Goal: Task Accomplishment & Management: Complete application form

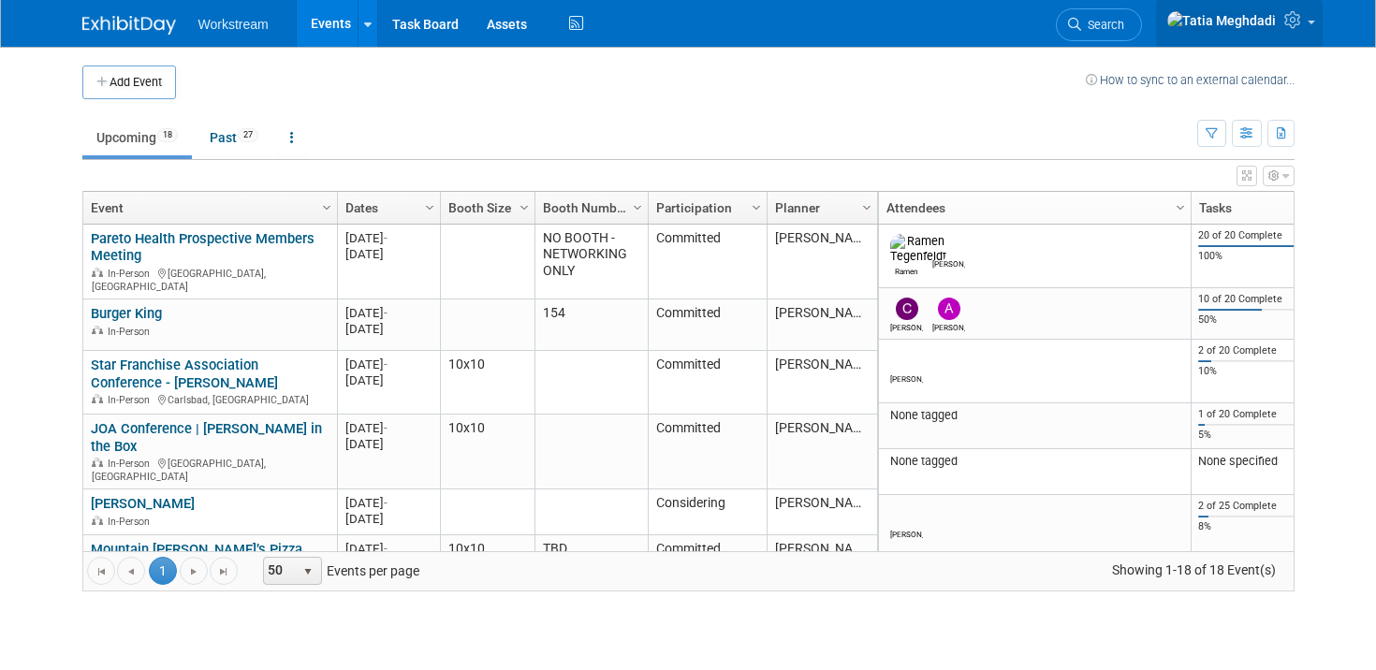
click at [1312, 23] on span at bounding box center [1311, 23] width 7 height 4
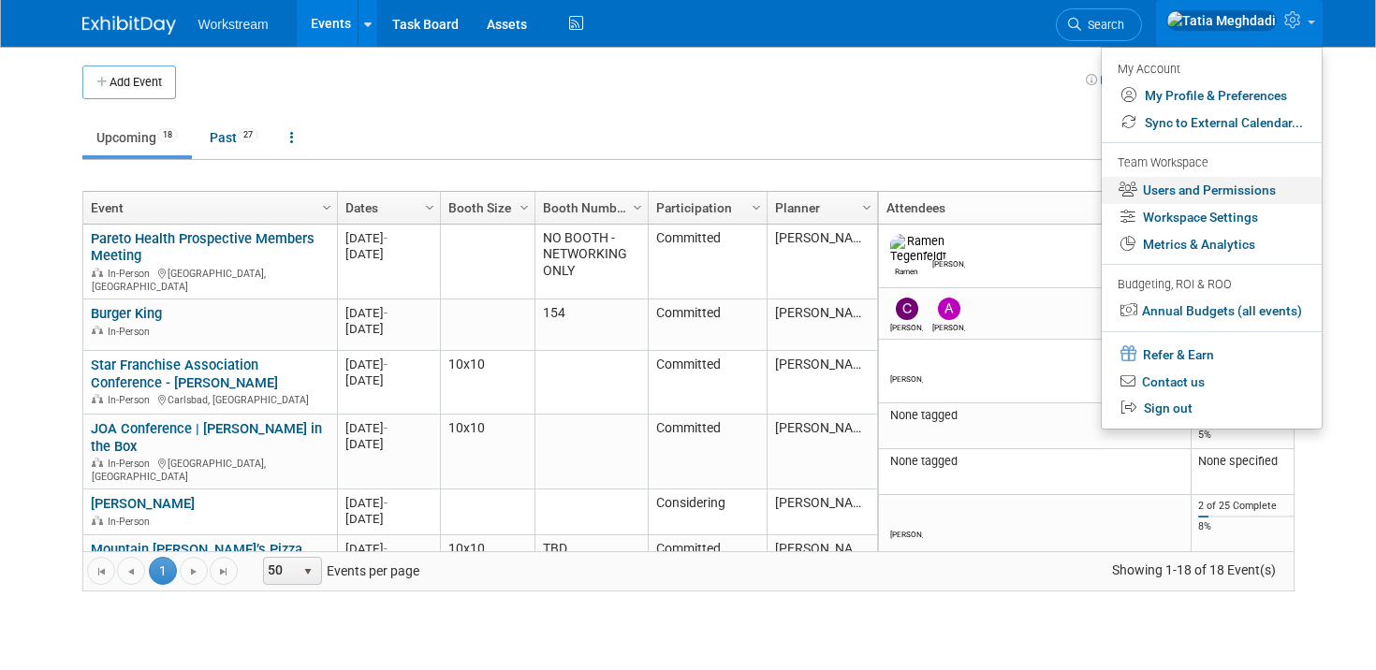
click at [1213, 191] on link "Users and Permissions" at bounding box center [1212, 190] width 220 height 27
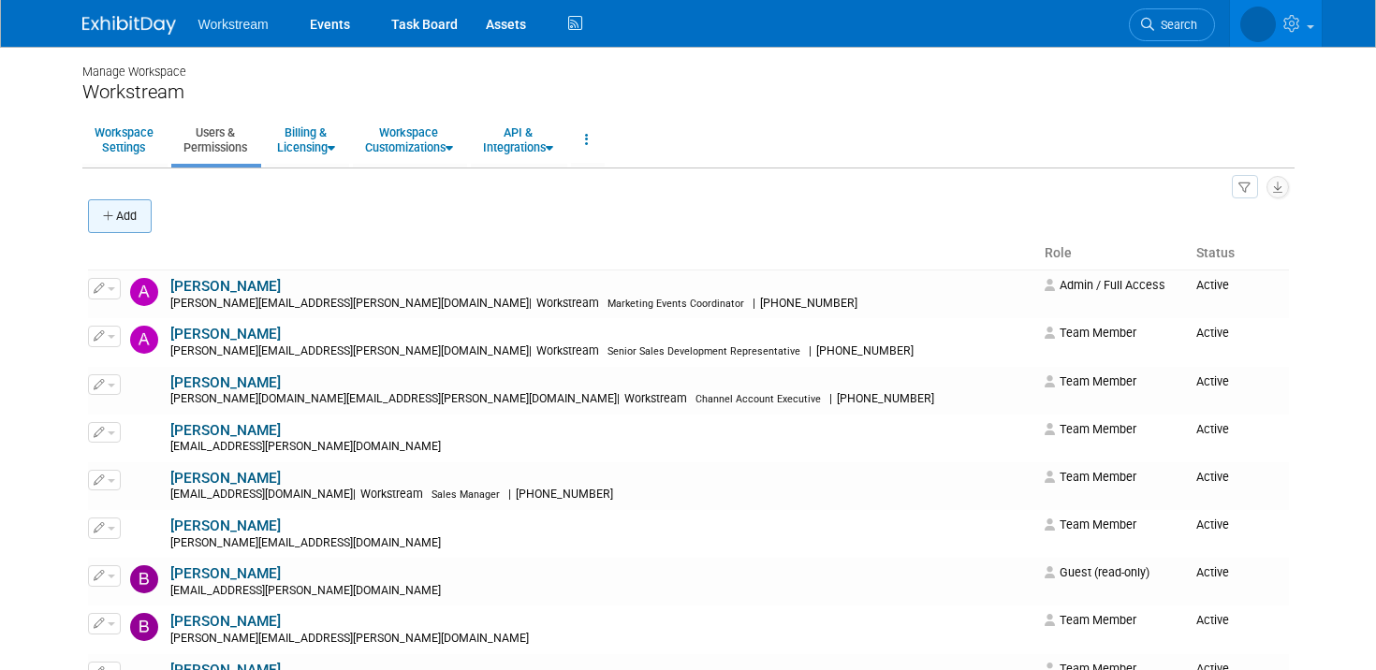
click at [130, 208] on button "Add" at bounding box center [120, 216] width 64 height 34
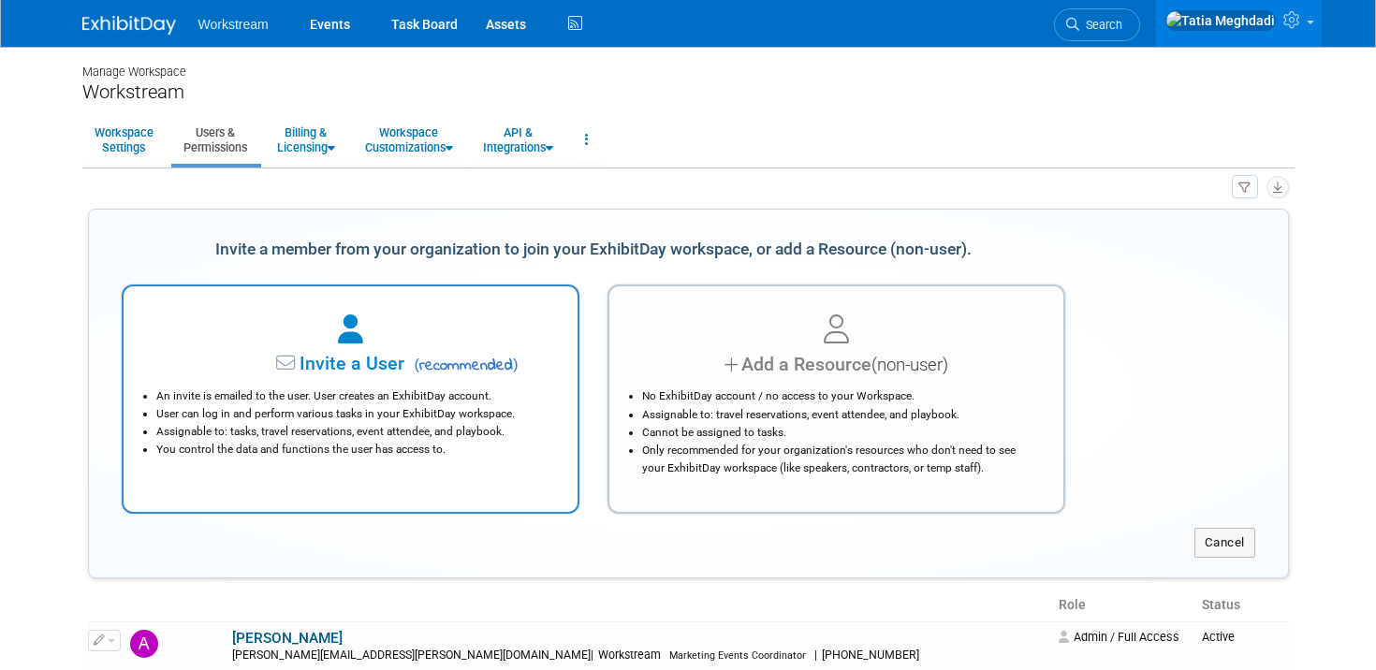
click at [300, 430] on li "Assignable to: tasks, travel reservations, event attendee, and playbook." at bounding box center [355, 432] width 398 height 18
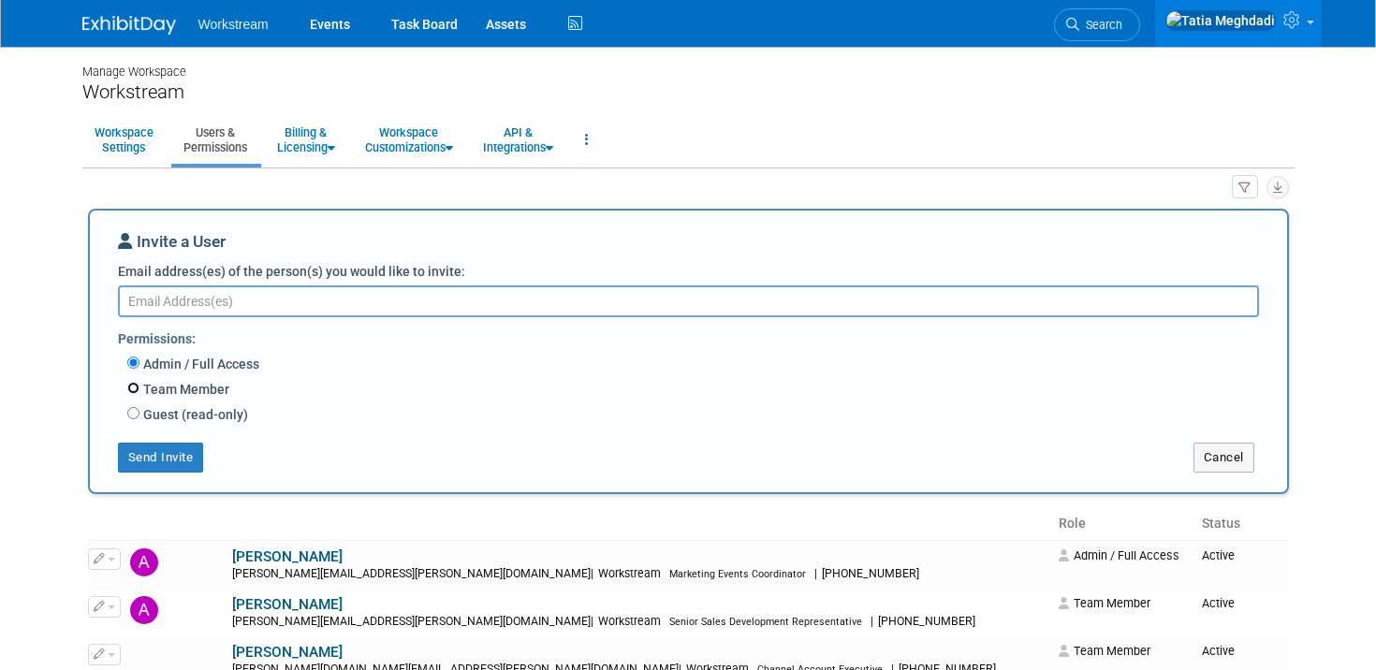
click at [137, 387] on input "Team Member" at bounding box center [133, 388] width 12 height 12
radio input "true"
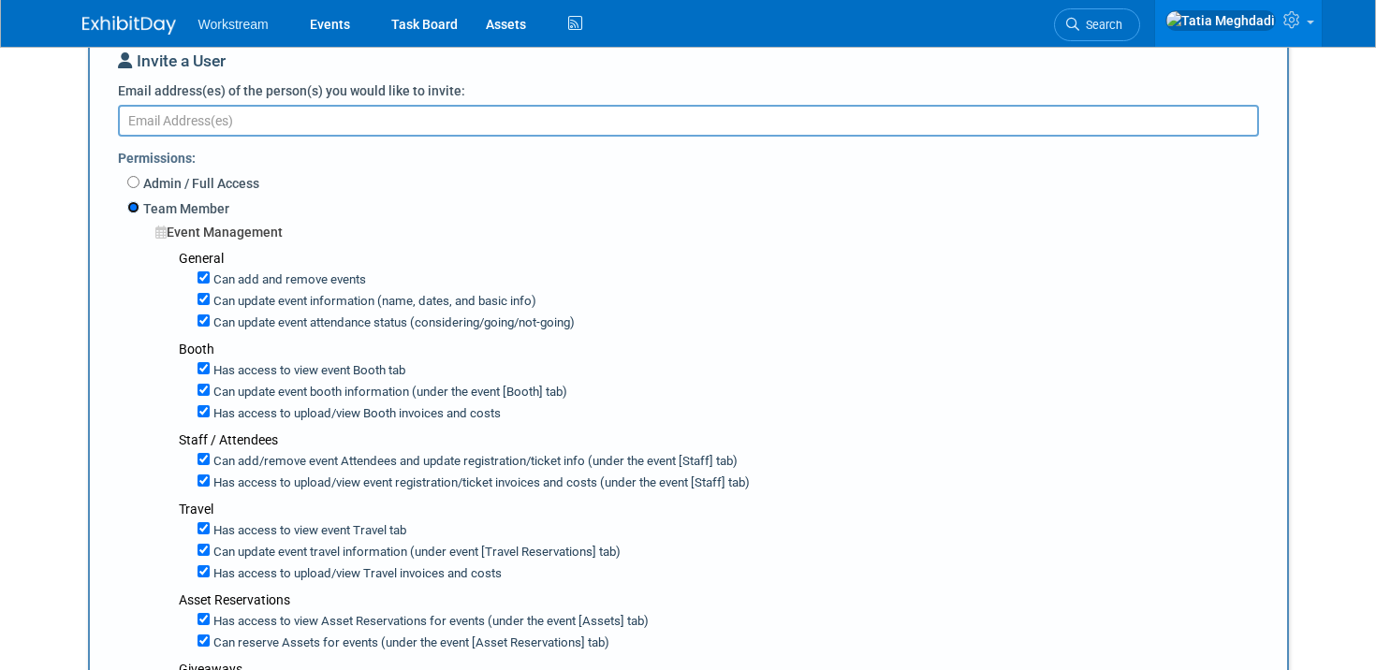
scroll to position [184, 0]
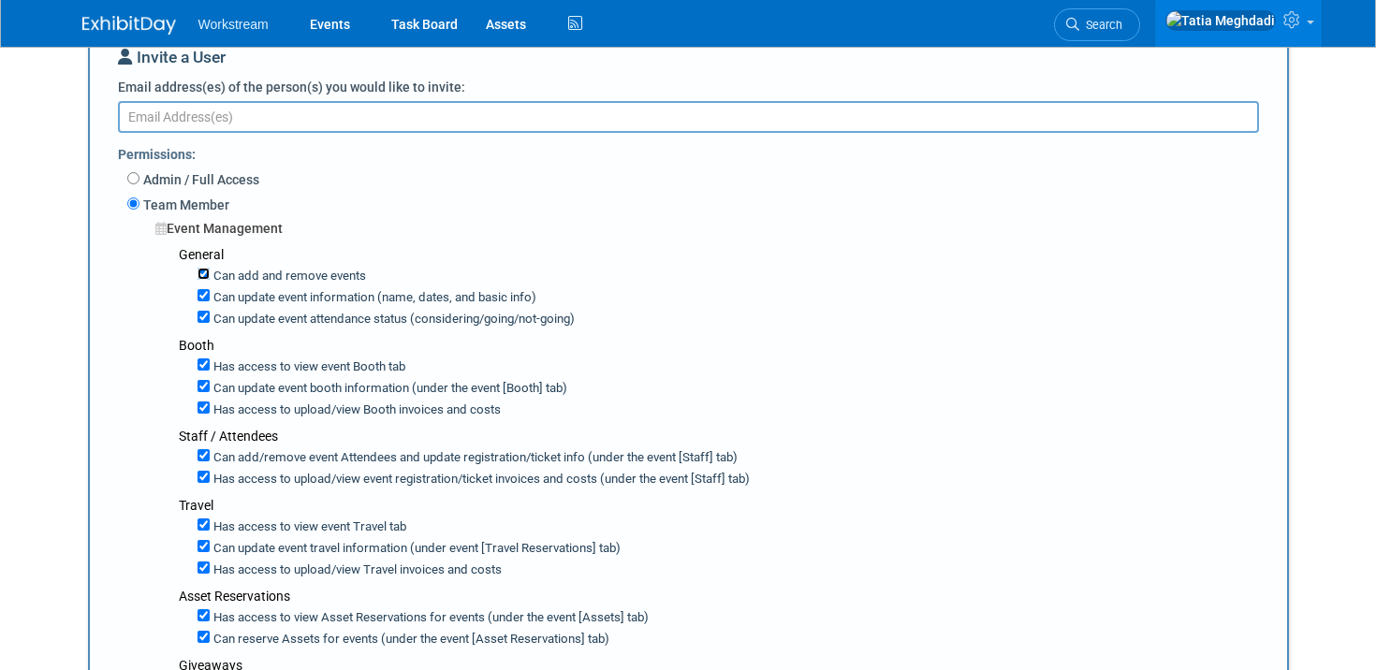
click at [200, 271] on input "Can add and remove events" at bounding box center [204, 274] width 12 height 12
checkbox input "false"
click at [204, 294] on input "Can update event information (name, dates, and basic info)" at bounding box center [204, 295] width 12 height 12
checkbox input "false"
click at [205, 317] on input "Can update event attendance status (considering/going/not-going)" at bounding box center [204, 317] width 12 height 12
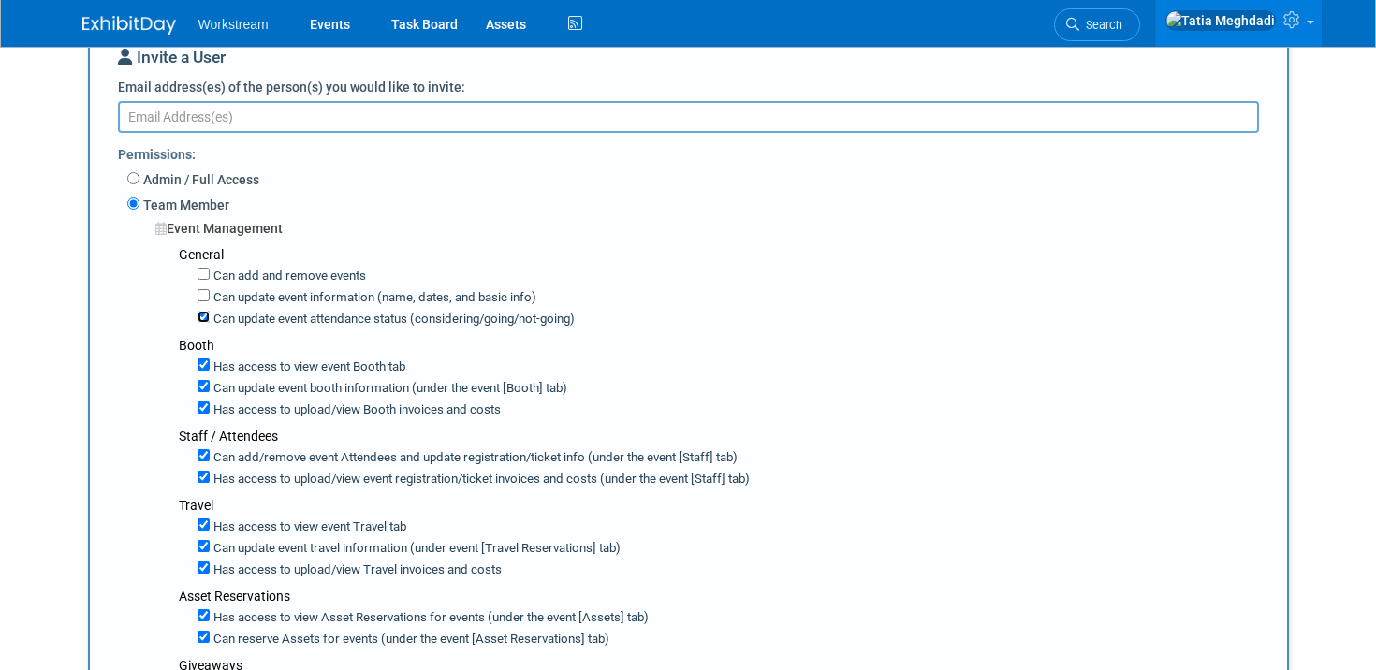
checkbox input "false"
click at [198, 380] on input "Can update event booth information (under the event [Booth] tab)" at bounding box center [204, 386] width 12 height 12
checkbox input "false"
click at [207, 405] on input "Has access to view Booth invoices and costs" at bounding box center [204, 408] width 12 height 12
checkbox input "false"
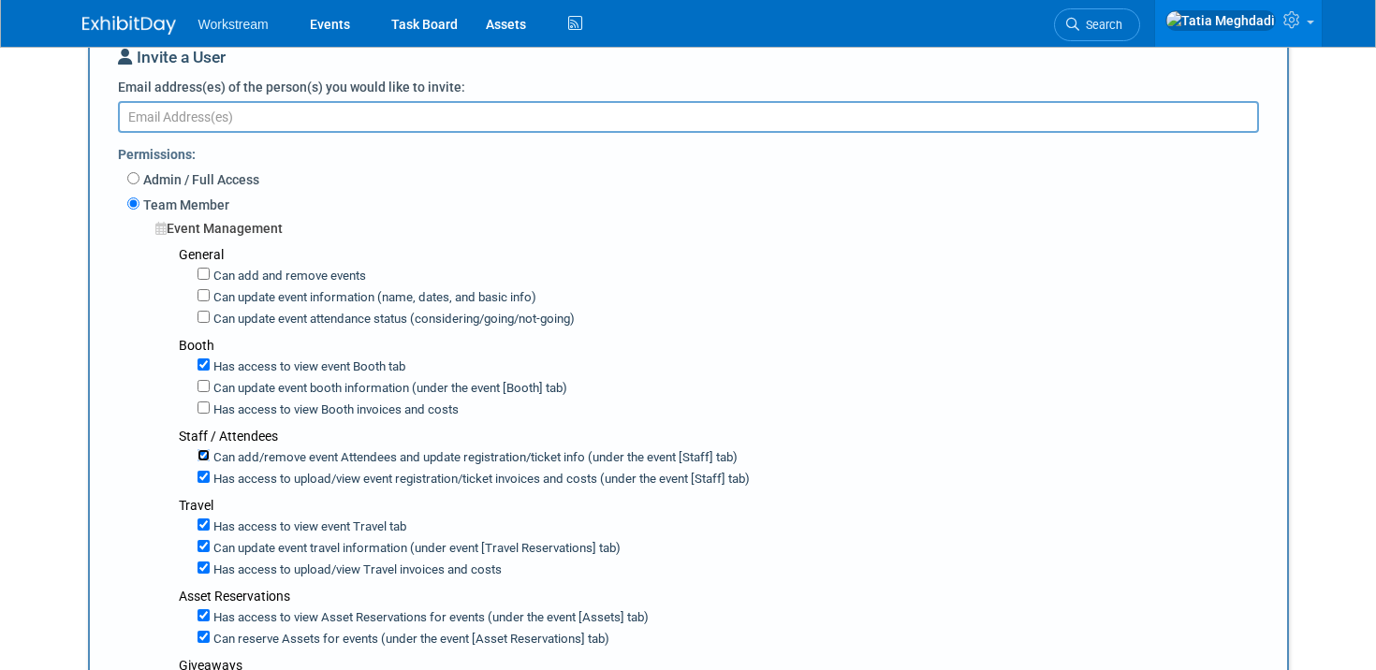
click at [198, 458] on input "Can add/remove event Attendees and update registration/ticket info (under the e…" at bounding box center [204, 455] width 12 height 12
checkbox input "false"
click at [206, 476] on input "Has access to view event registration/ticket invoices and costs (under the even…" at bounding box center [204, 477] width 12 height 12
checkbox input "false"
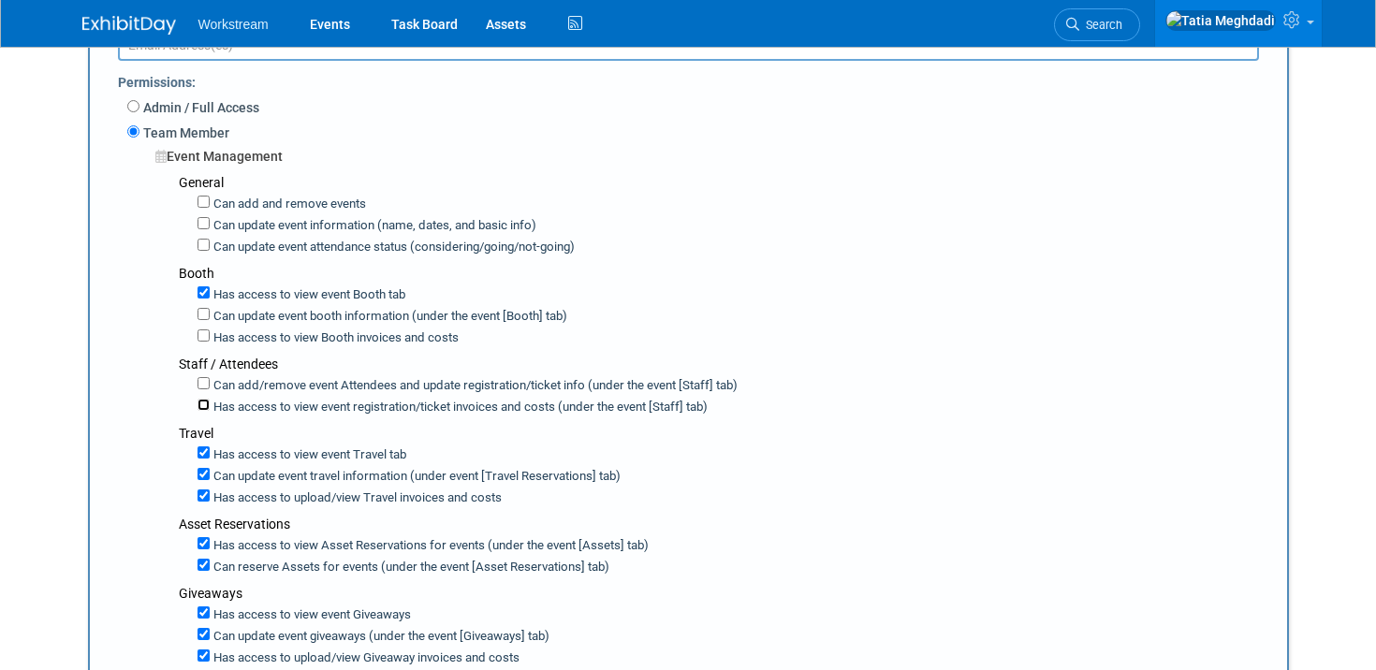
scroll to position [281, 0]
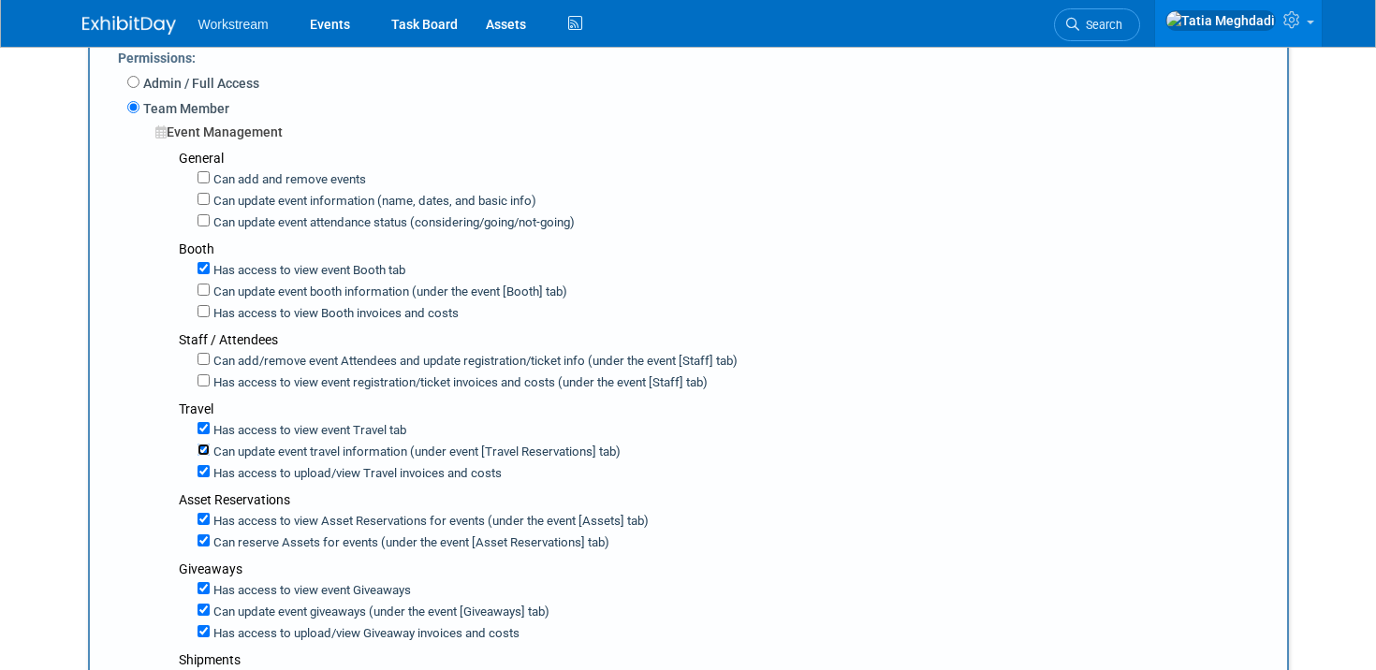
click at [204, 447] on input "Can update event travel information (under event [Travel Reservations] tab)" at bounding box center [204, 450] width 12 height 12
checkbox input "false"
click at [203, 469] on input "Has access to view Travel invoices and costs" at bounding box center [204, 471] width 12 height 12
checkbox input "false"
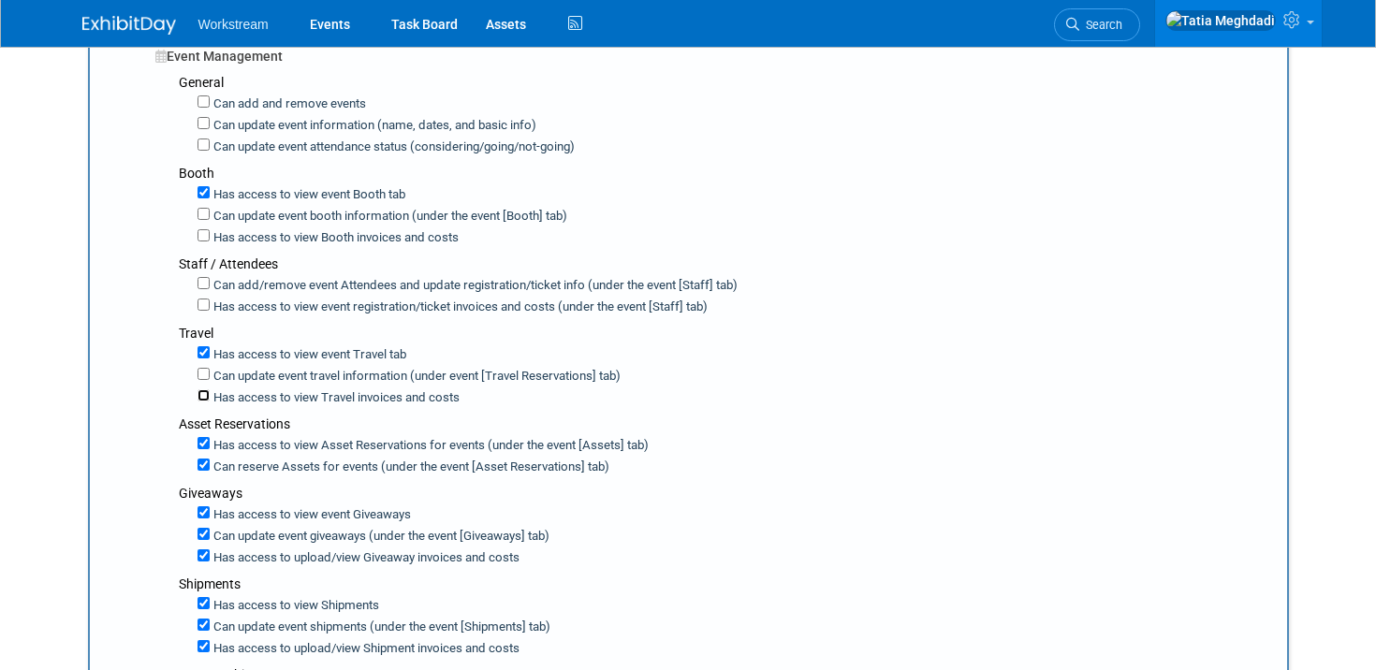
scroll to position [358, 0]
click at [202, 463] on input "Can reserve Assets for events (under the event [Asset Reservations] tab)" at bounding box center [204, 464] width 12 height 12
checkbox input "false"
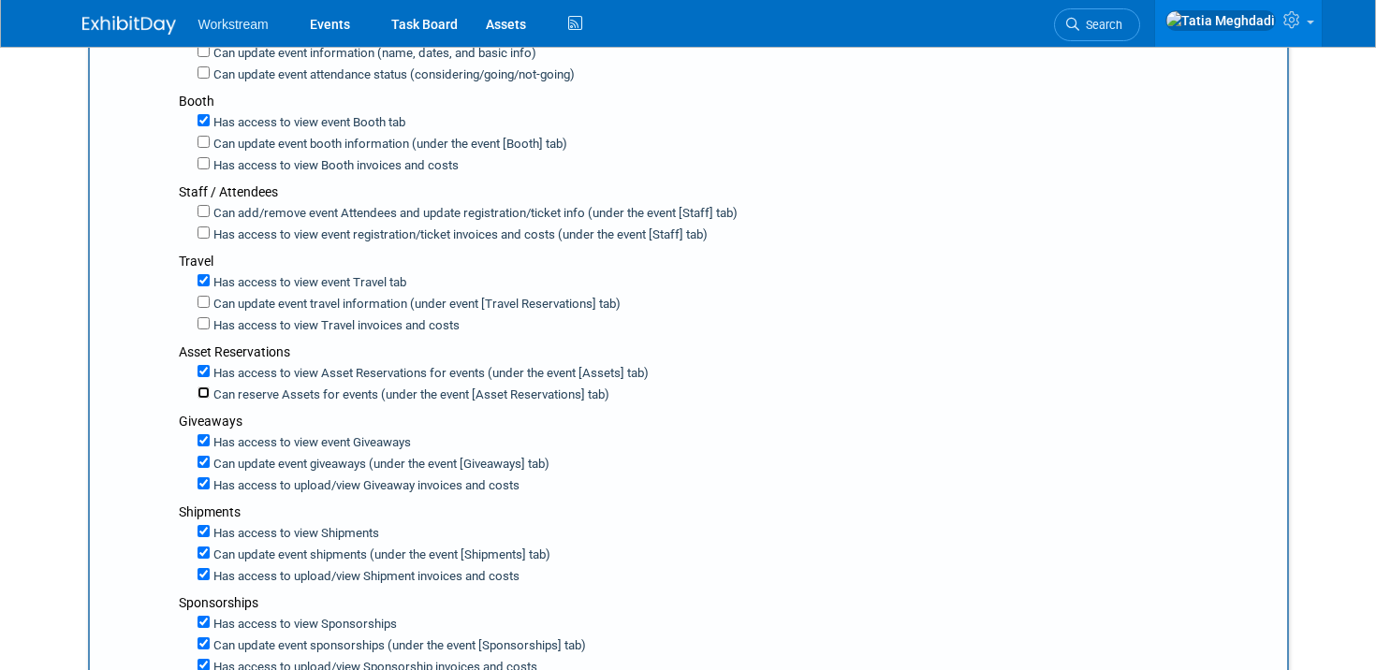
scroll to position [438, 0]
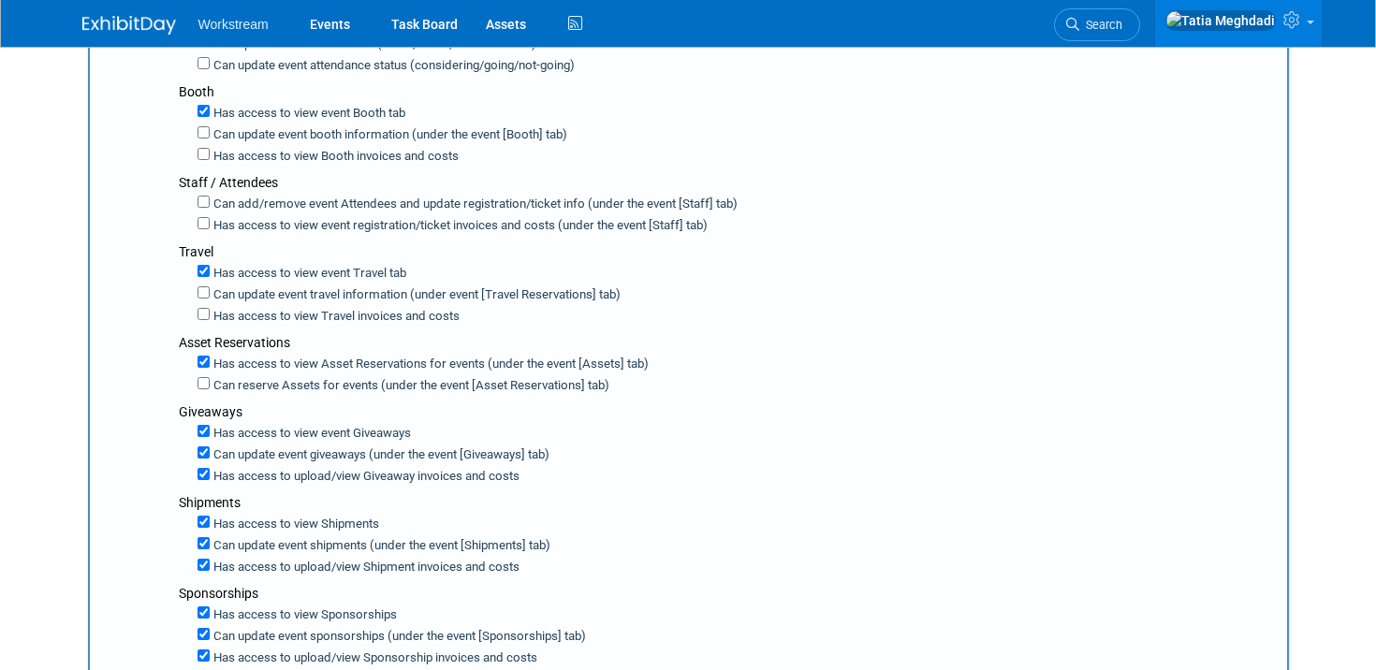
click at [212, 449] on label "Can update event giveaways (under the event [Giveaways] tab)" at bounding box center [380, 455] width 340 height 18
click at [210, 449] on input "Can update event giveaways (under the event [Giveaways] tab)" at bounding box center [204, 452] width 12 height 12
checkbox input "false"
click at [212, 468] on label "Has access to view Giveaway invoices and costs" at bounding box center [344, 477] width 268 height 18
click at [210, 468] on input "Has access to view Giveaway invoices and costs" at bounding box center [204, 474] width 12 height 12
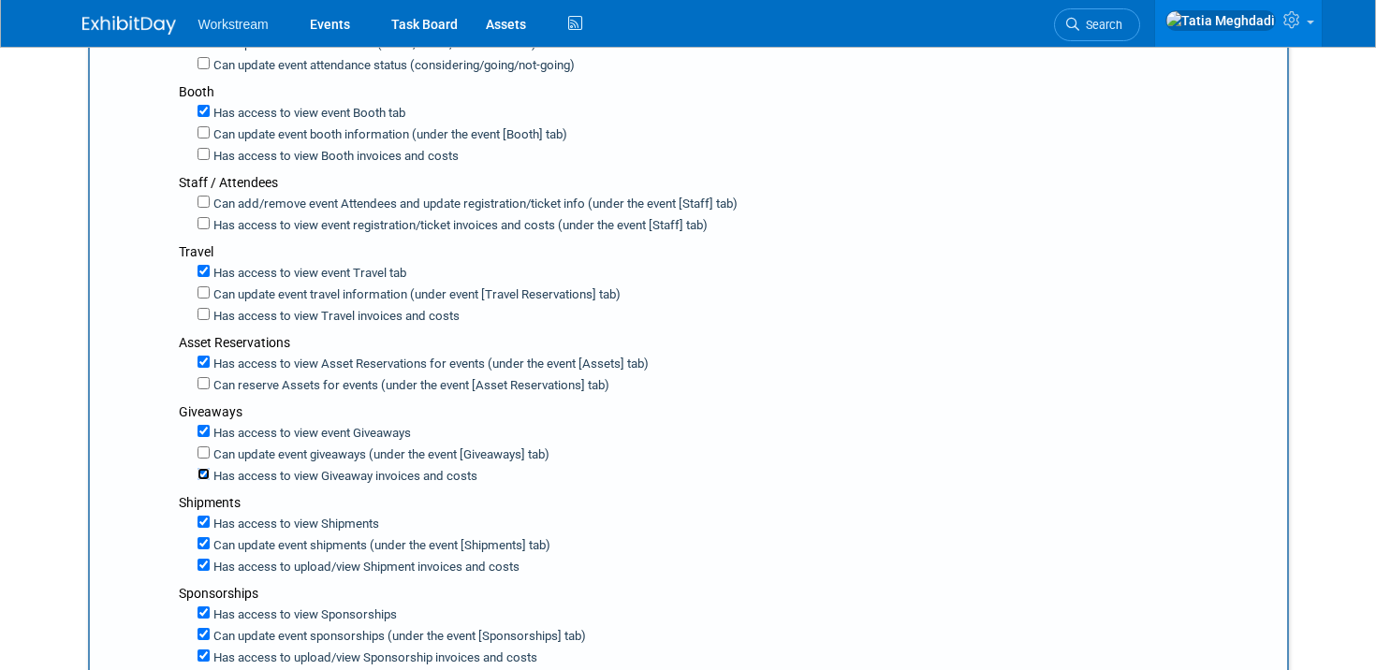
checkbox input "false"
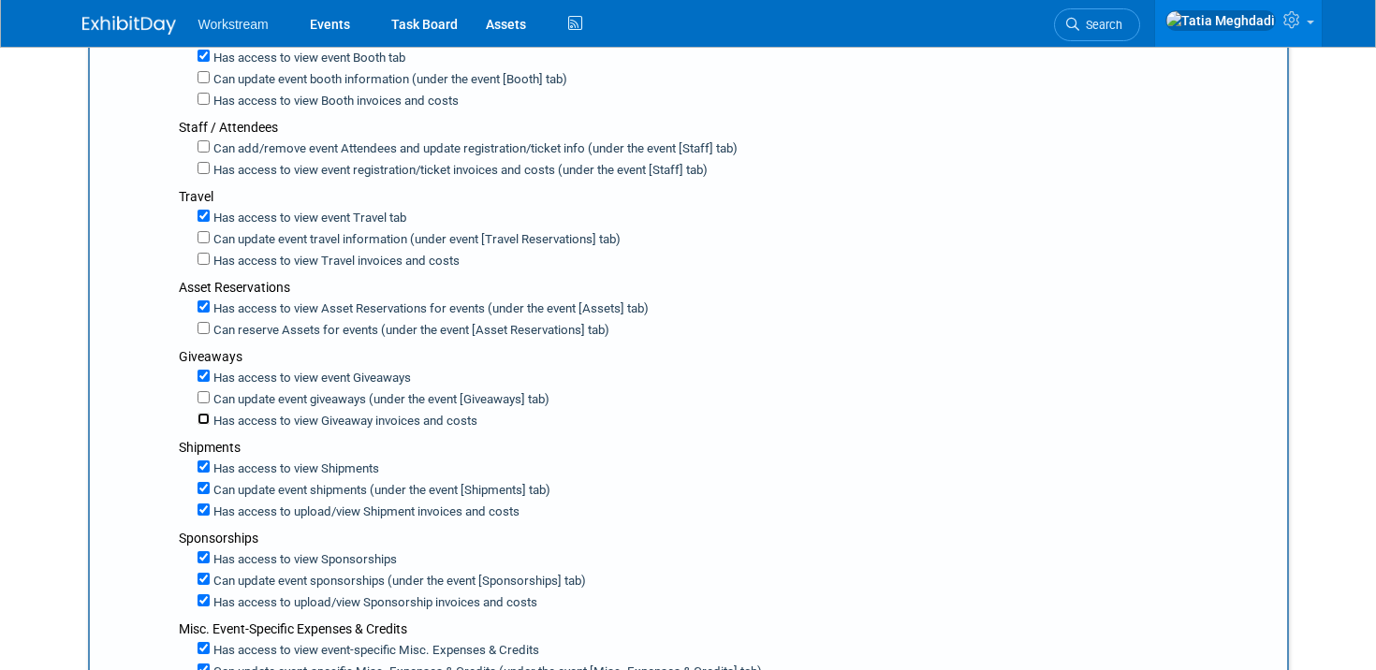
scroll to position [503, 0]
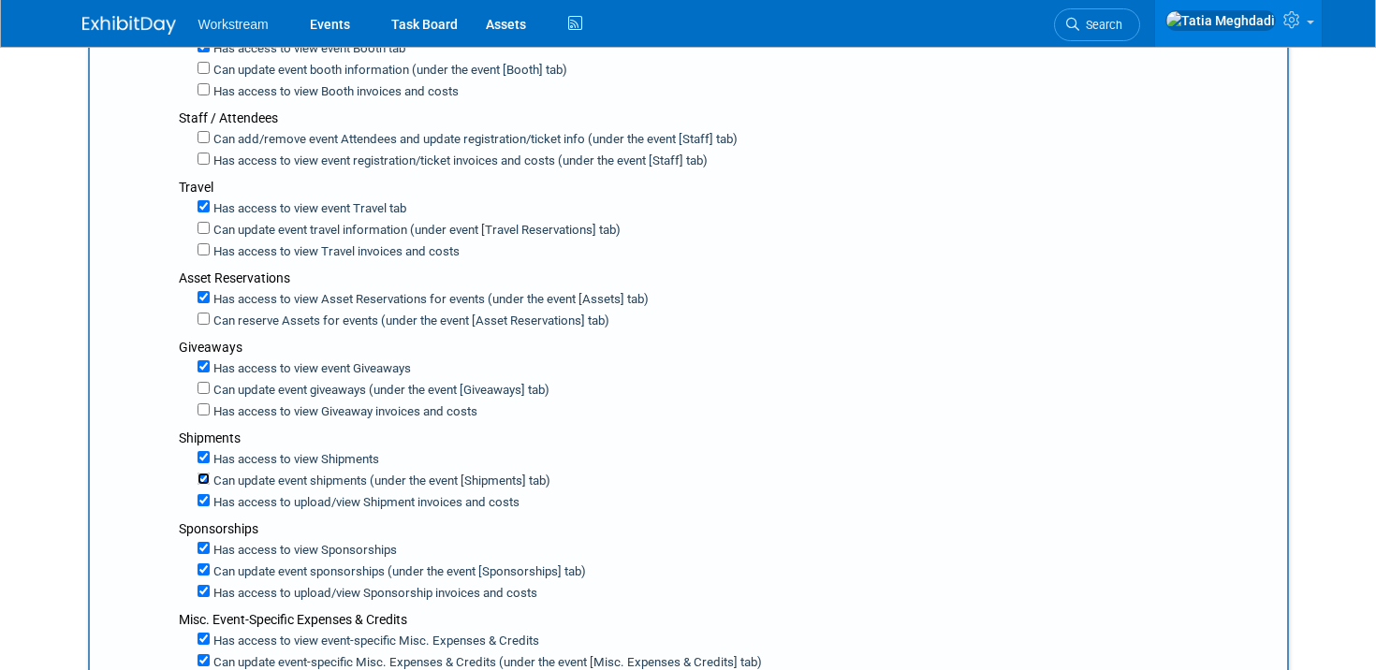
click at [205, 476] on input "Can update event shipments (under the event [Shipments] tab)" at bounding box center [204, 479] width 12 height 12
checkbox input "false"
click at [207, 497] on input "Has access to view Shipment invoices and costs" at bounding box center [204, 500] width 12 height 12
checkbox input "false"
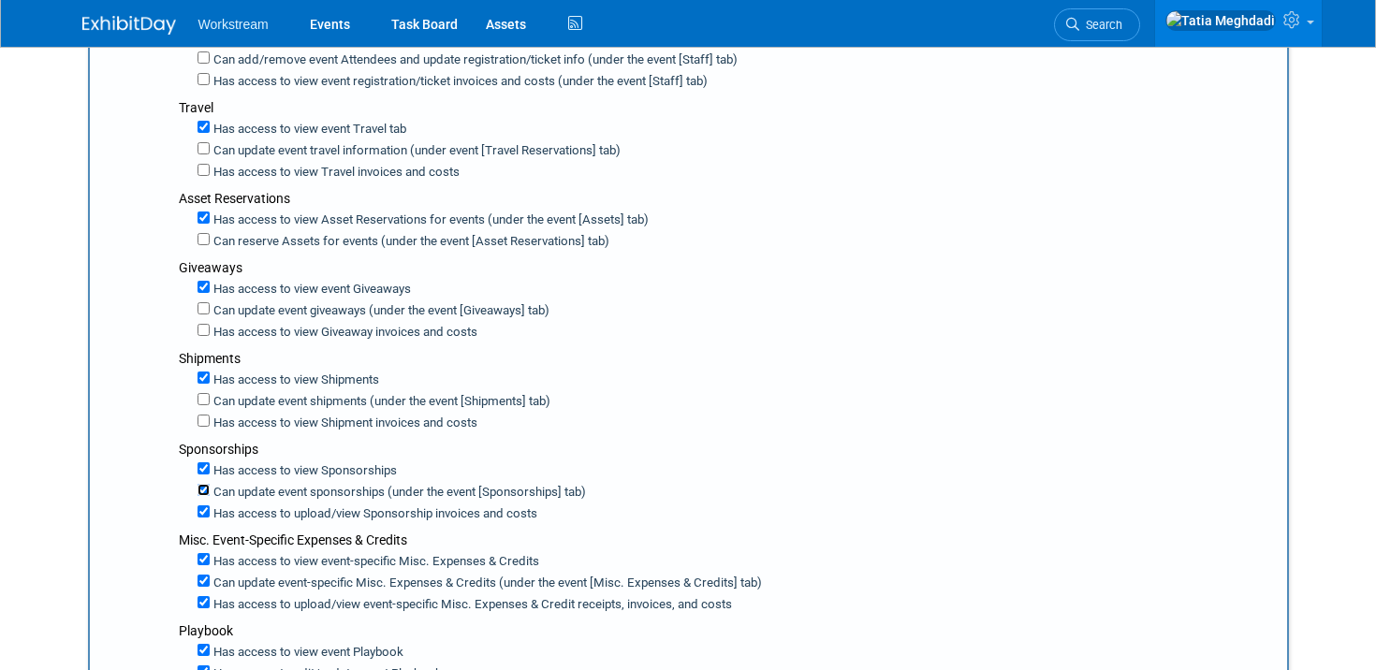
click at [199, 489] on input "Can update event sponsorships (under the event [Sponsorships] tab)" at bounding box center [204, 490] width 12 height 12
checkbox input "false"
click at [210, 507] on label "Has access to view Sponsorship invoices and costs" at bounding box center [352, 514] width 285 height 18
click at [209, 507] on input "Has access to view Sponsorship invoices and costs" at bounding box center [204, 511] width 12 height 12
checkbox input "false"
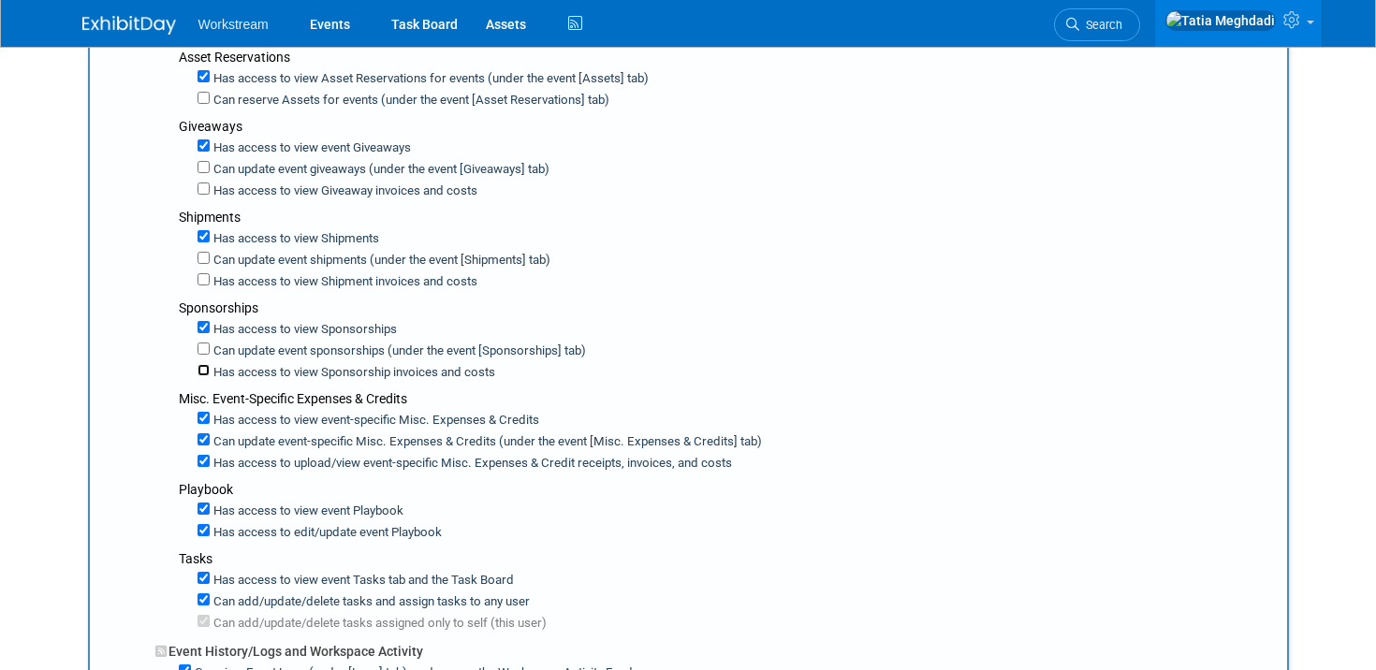
scroll to position [726, 0]
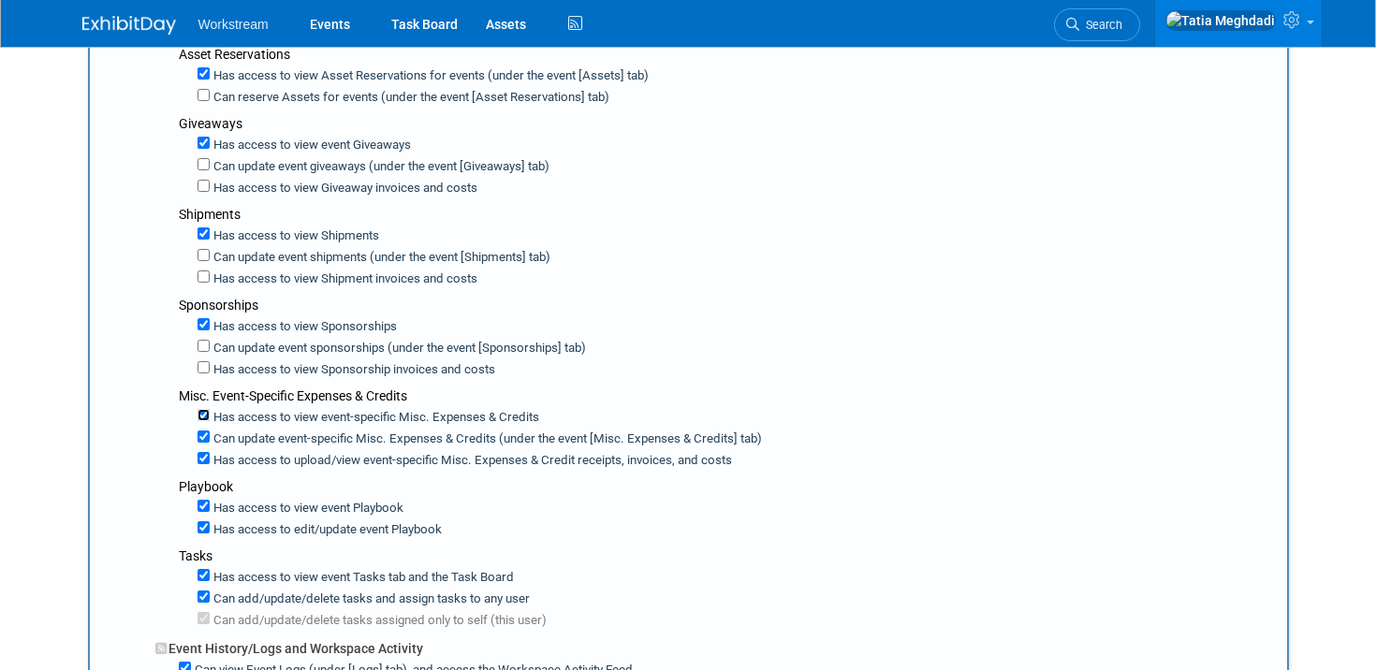
click at [202, 416] on input "Has access to view event-specific Misc. Expenses & Credits" at bounding box center [204, 415] width 12 height 12
checkbox input "false"
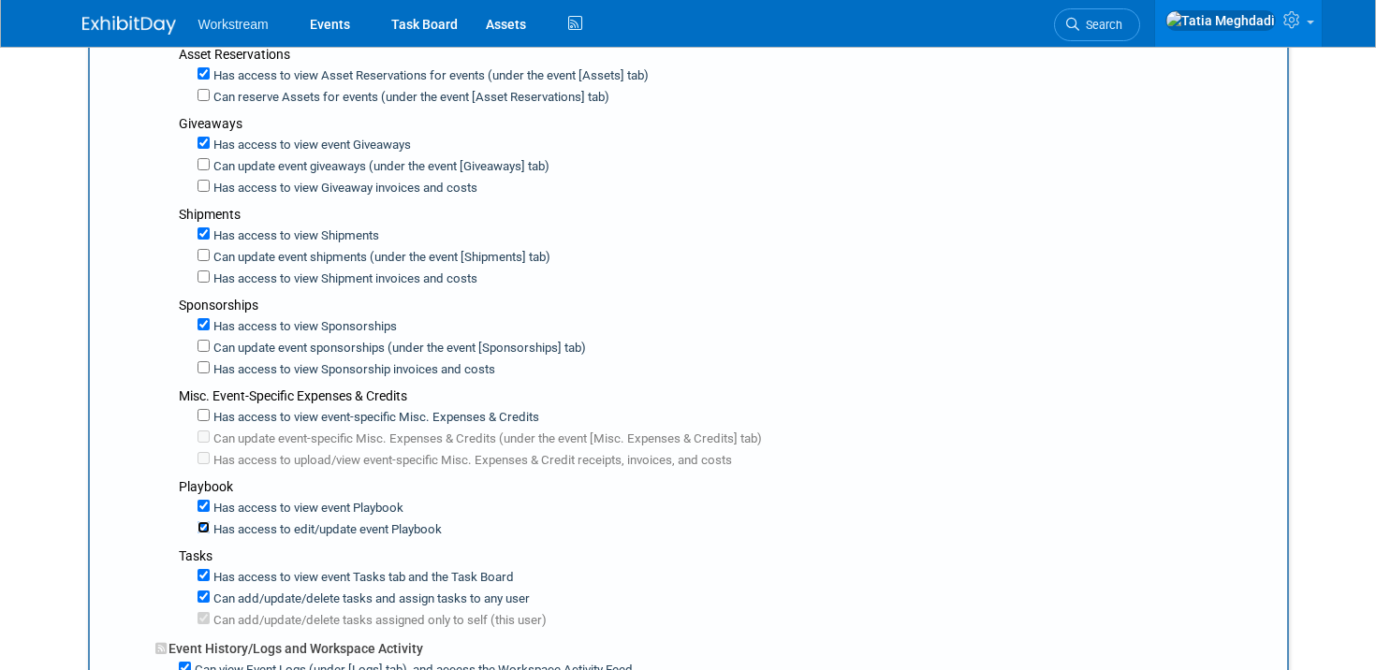
click at [204, 527] on input "Has access to edit/update event Playbook" at bounding box center [204, 527] width 12 height 12
checkbox input "false"
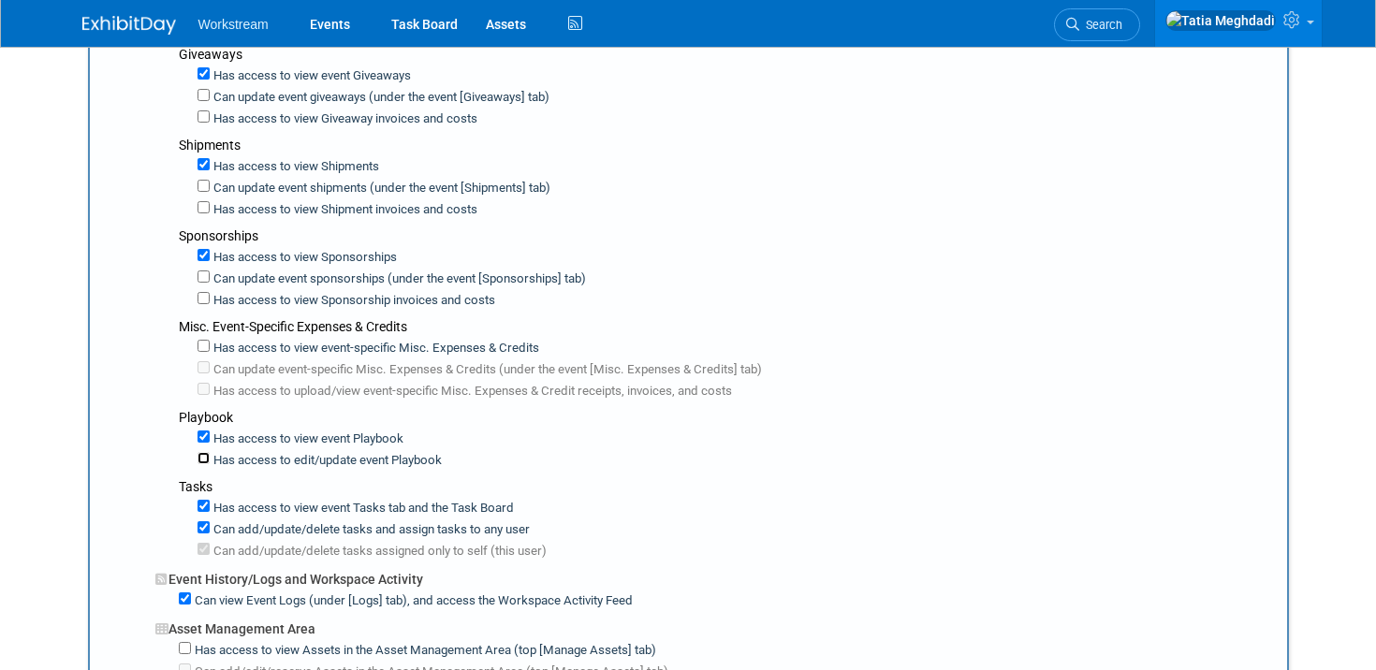
scroll to position [813, 0]
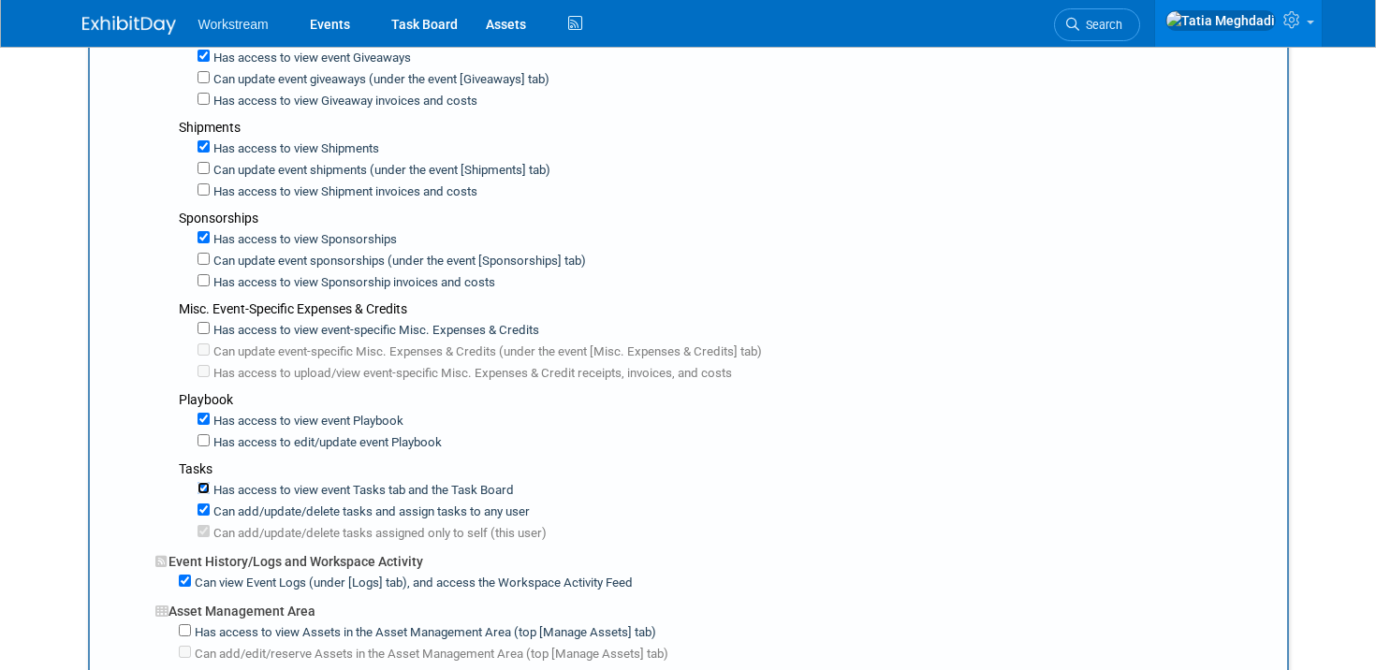
click at [206, 490] on input "Has access to view event Tasks tab and the Task Board" at bounding box center [204, 488] width 12 height 12
checkbox input "false"
click at [192, 580] on label "Can view Event Logs (under [Logs] tab), and access the Workspace Activity Feed" at bounding box center [412, 584] width 442 height 18
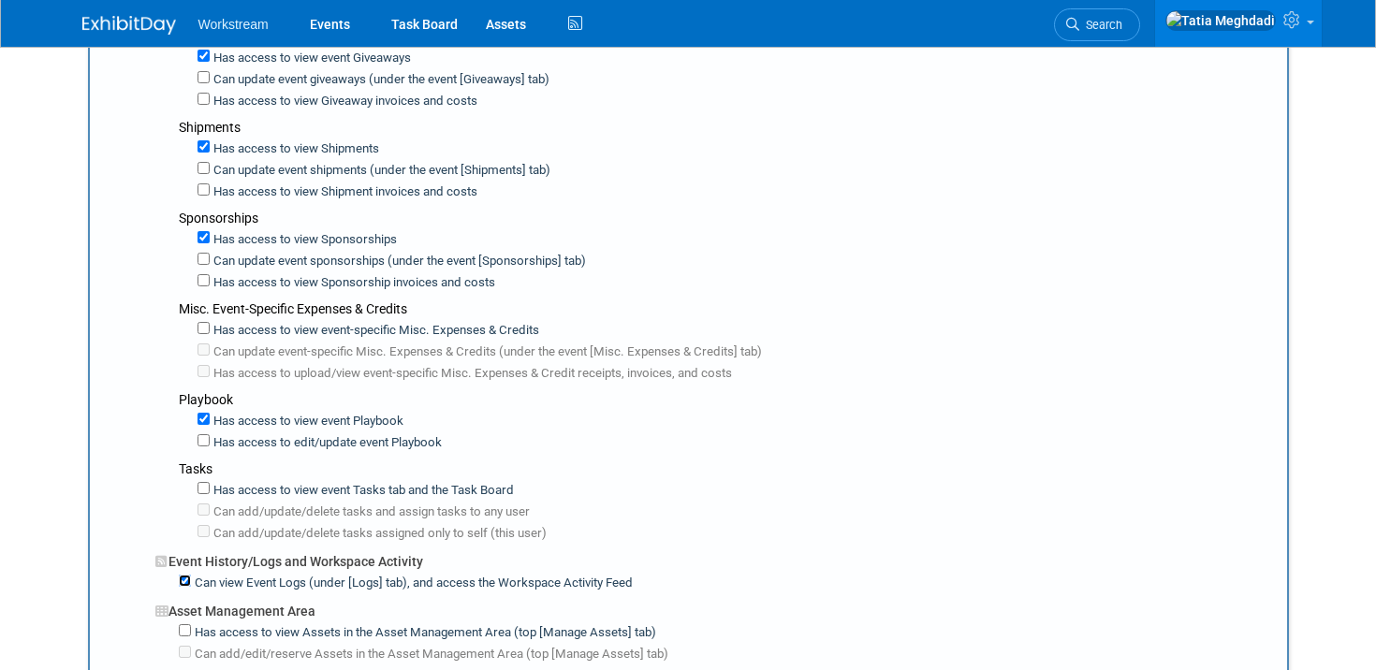
click at [191, 580] on input "Can view Event Logs (under [Logs] tab), and access the Workspace Activity Feed" at bounding box center [185, 581] width 12 height 12
checkbox input "false"
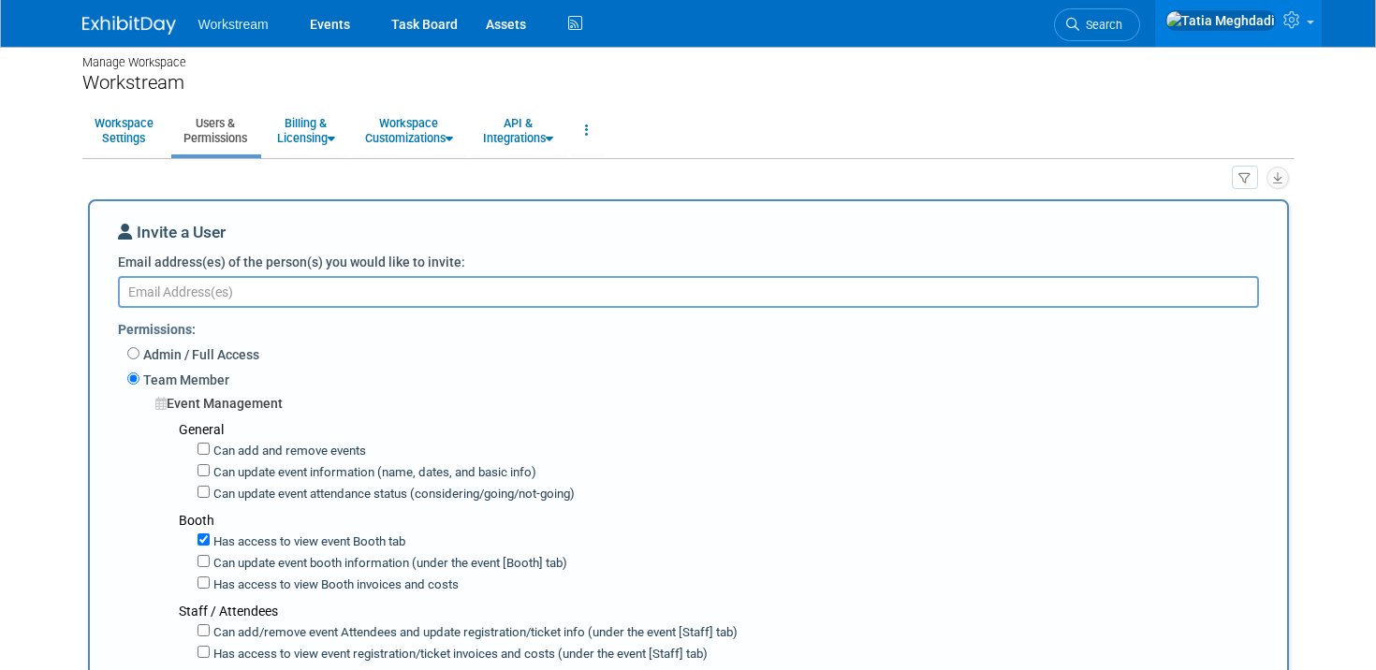
scroll to position [0, 0]
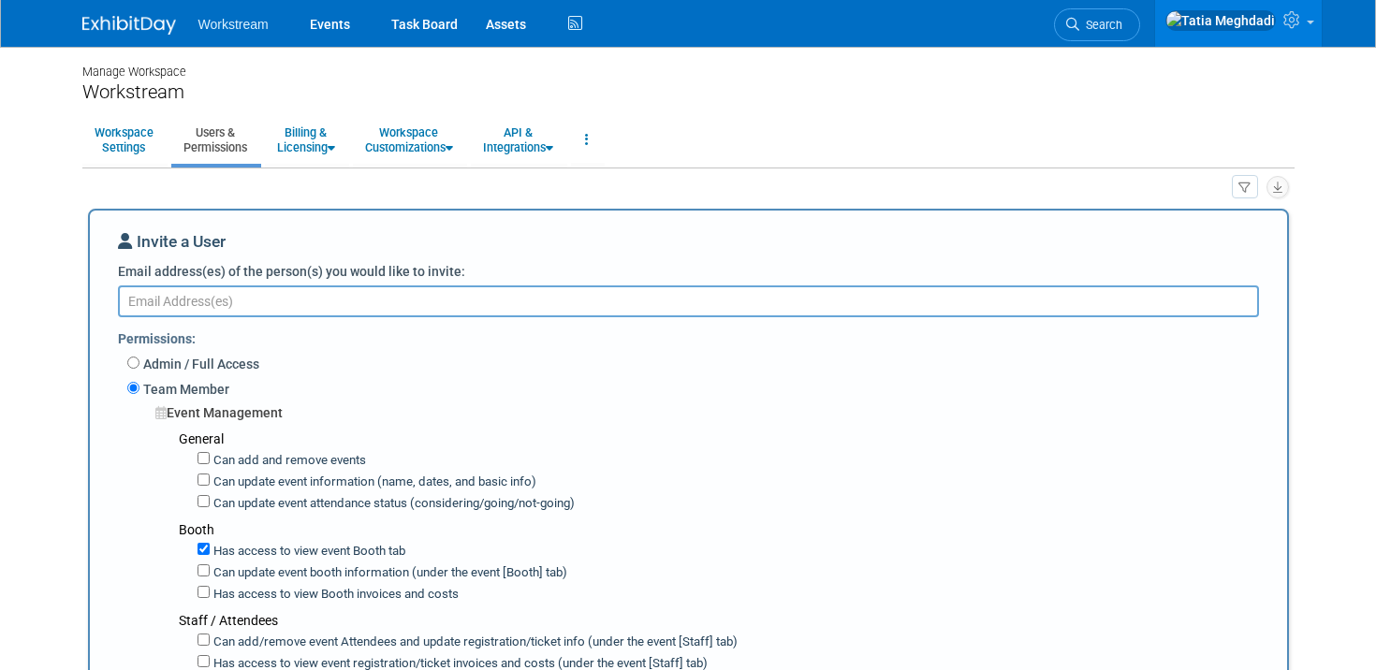
click at [413, 297] on textarea "Email address(es) of the person(s) you would like to invite:" at bounding box center [688, 301] width 1141 height 32
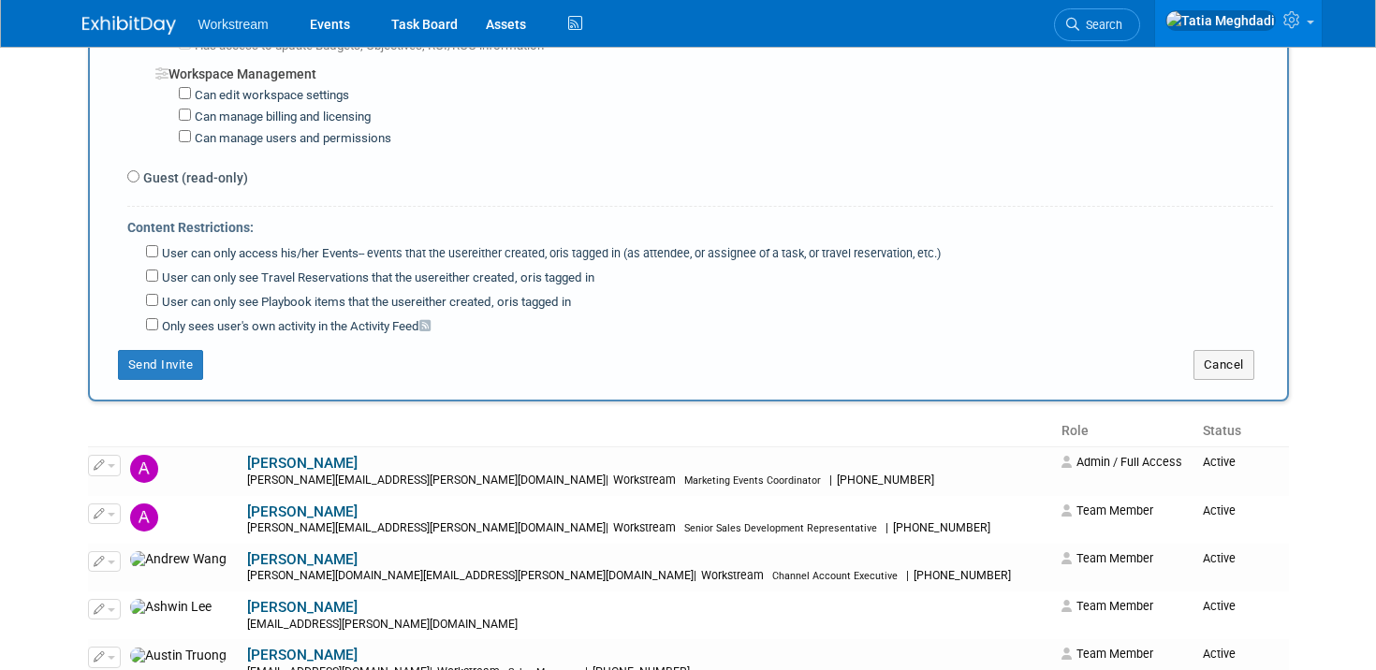
scroll to position [1497, 0]
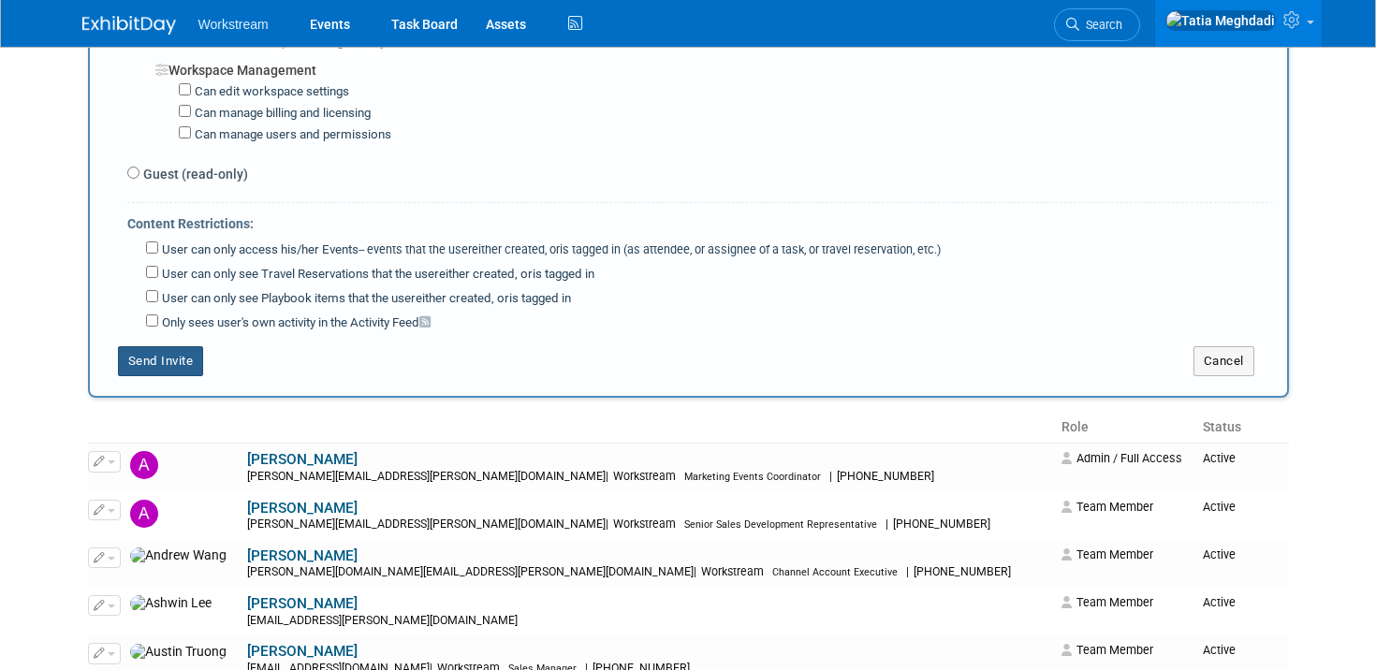
type textarea "lianna.louie@workstream.is"
click at [168, 360] on button "Send Invite" at bounding box center [161, 361] width 86 height 30
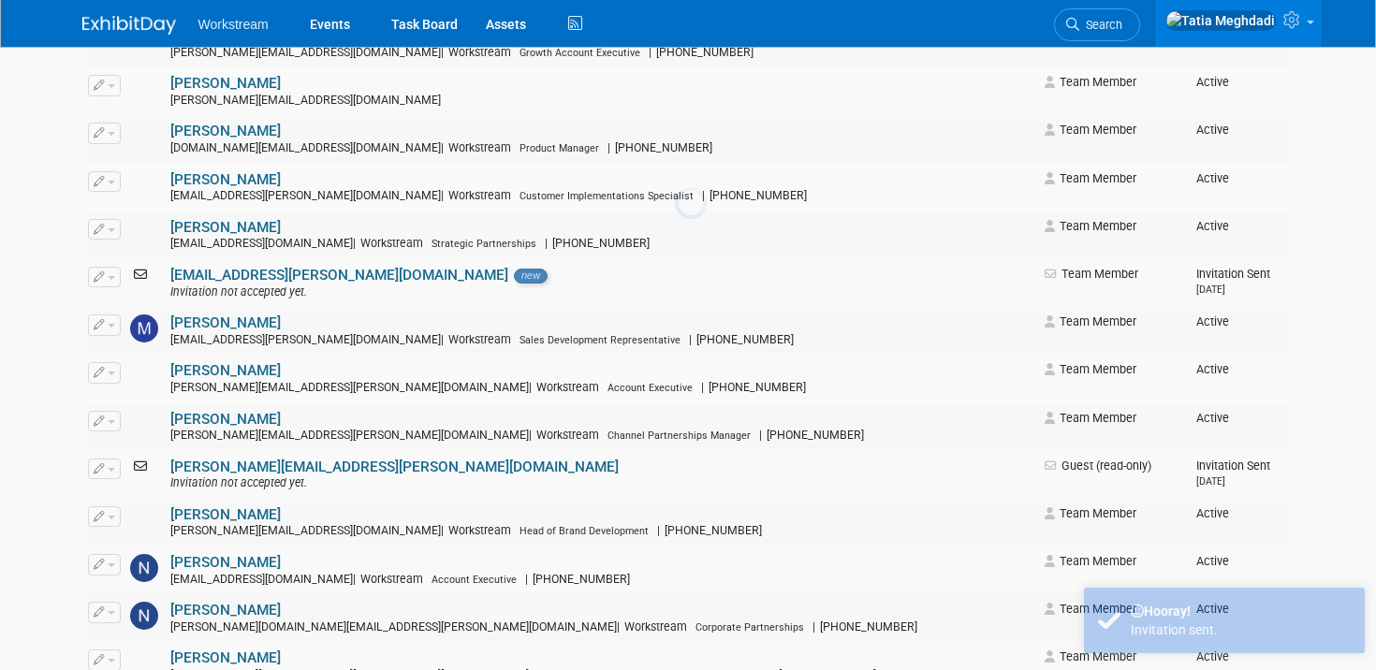
scroll to position [0, 0]
